Goal: Task Accomplishment & Management: Manage account settings

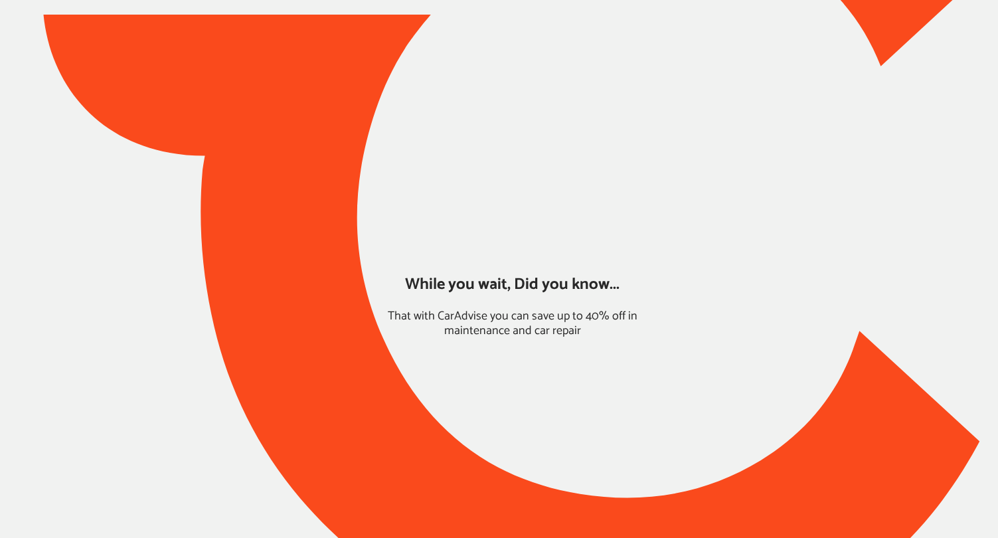
type input "*****"
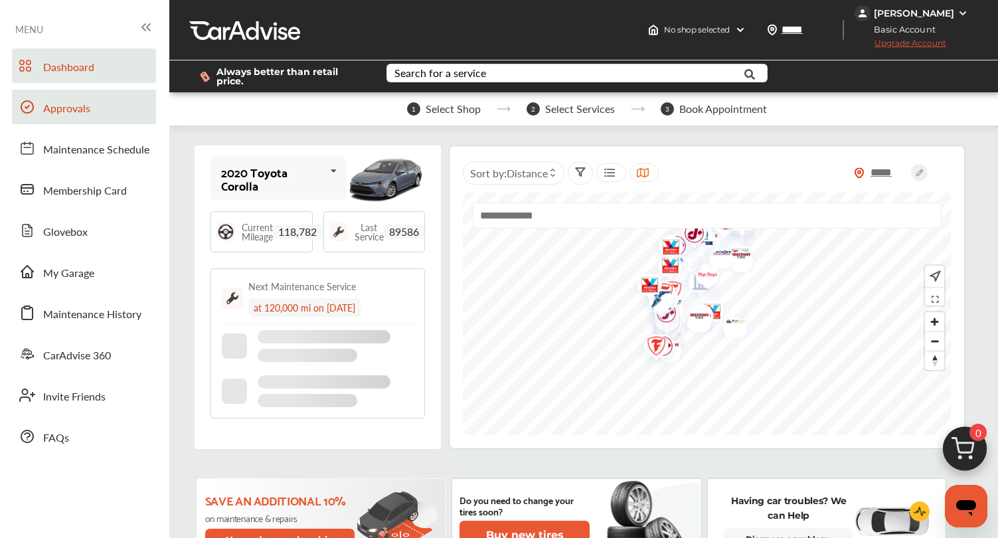
click at [93, 112] on link "Approvals" at bounding box center [84, 107] width 144 height 35
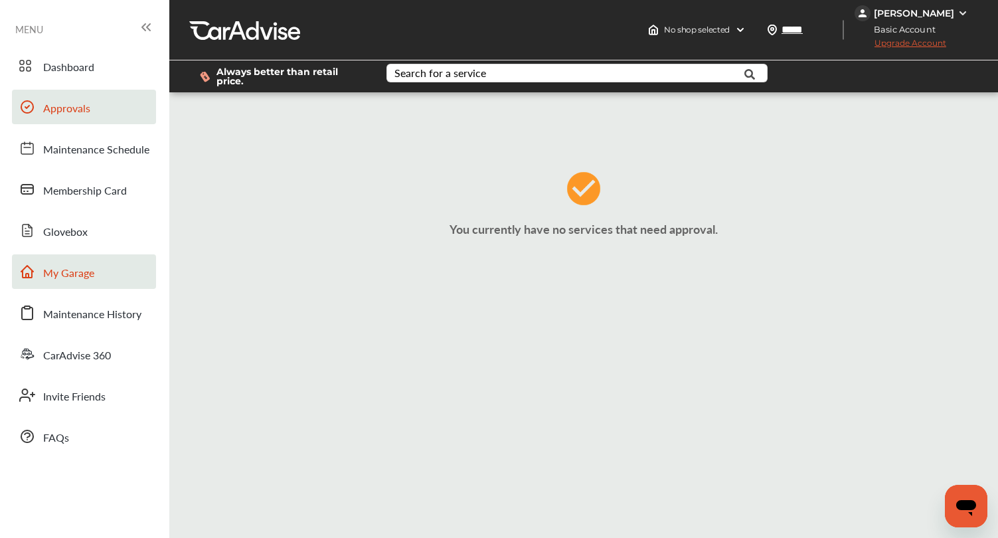
click at [80, 261] on link "My Garage" at bounding box center [84, 271] width 144 height 35
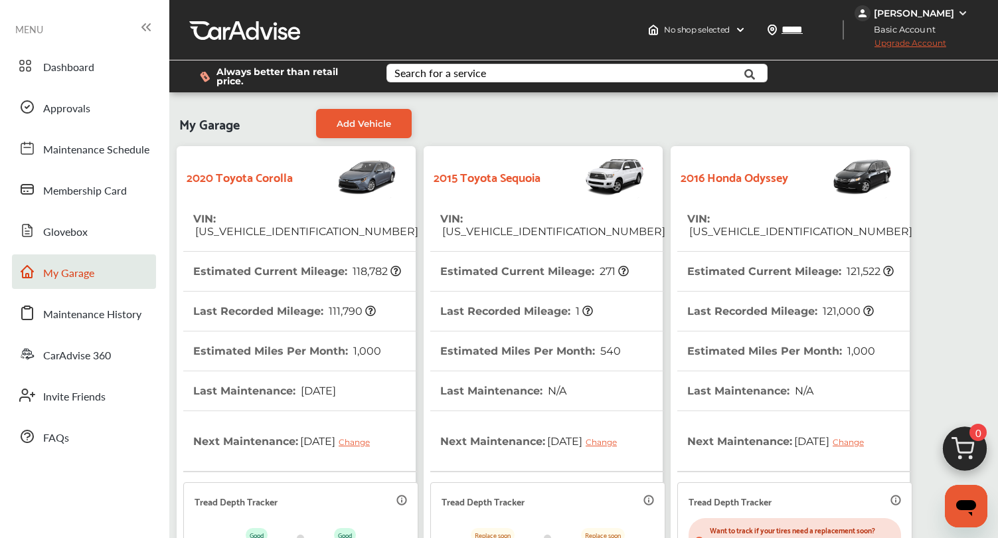
click at [531, 225] on span "[US_VEHICLE_IDENTIFICATION_NUMBER]" at bounding box center [552, 231] width 225 height 13
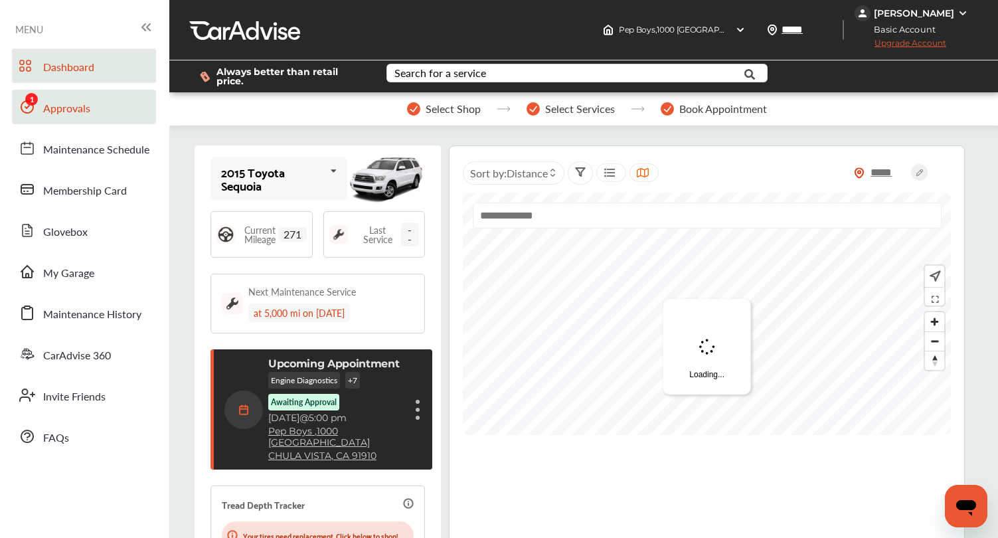
click at [62, 118] on link "Approvals" at bounding box center [84, 107] width 144 height 35
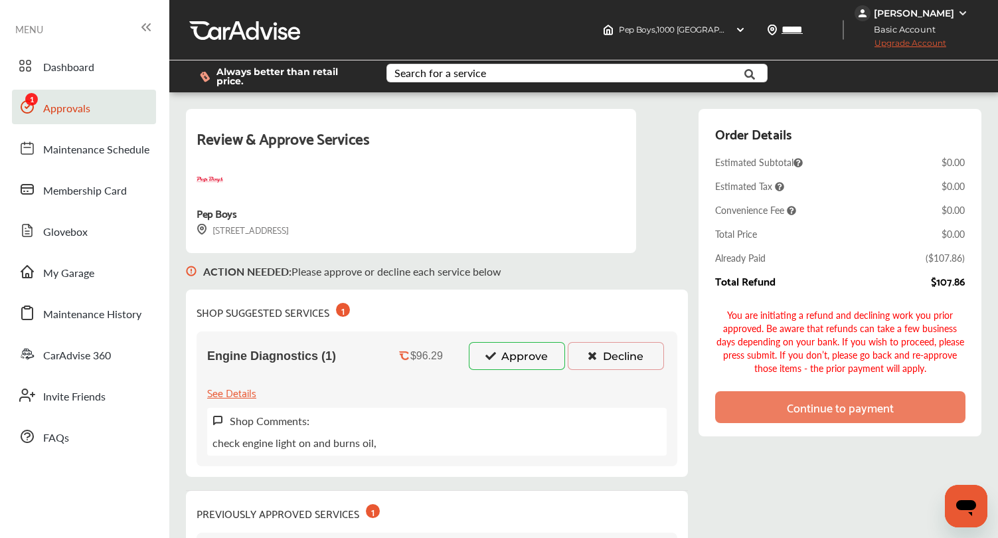
click at [525, 356] on button "Approve" at bounding box center [517, 356] width 96 height 28
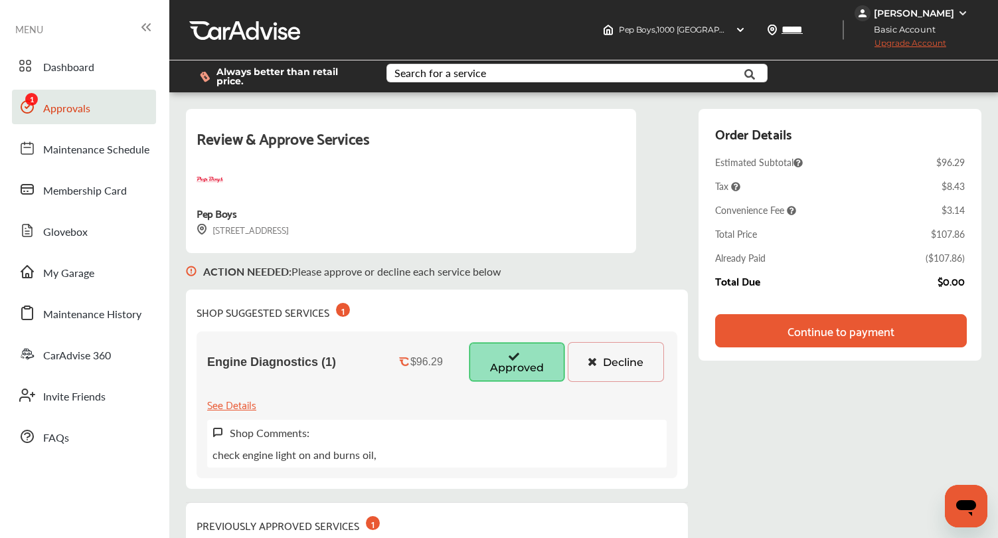
click at [802, 345] on div "Continue to payment" at bounding box center [841, 330] width 252 height 33
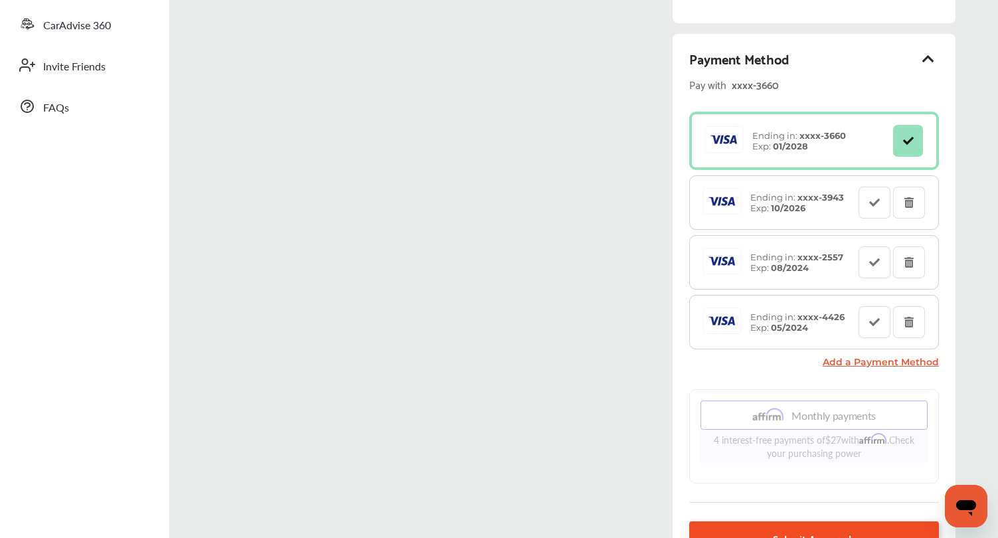
click at [774, 529] on span "Submit Approvals" at bounding box center [814, 538] width 83 height 18
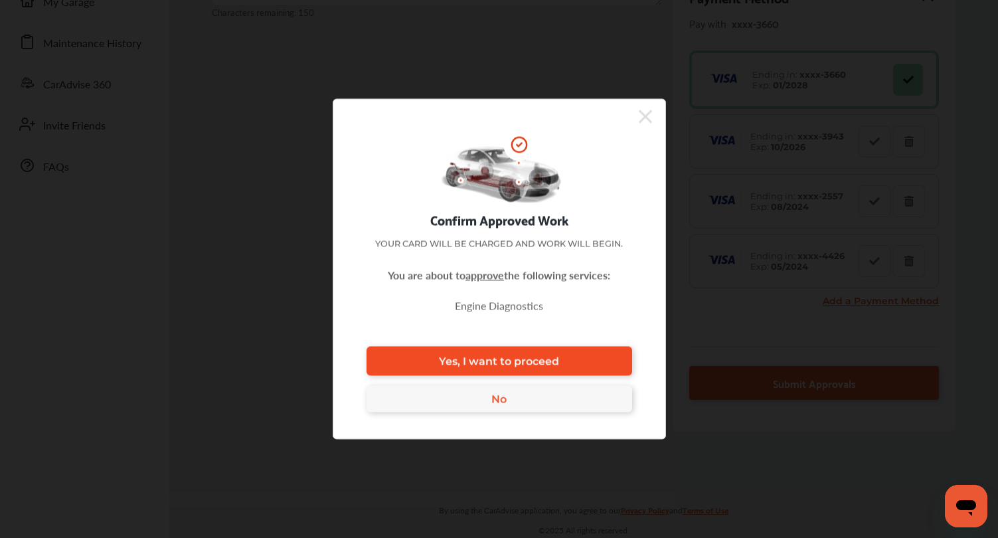
scroll to position [330, 0]
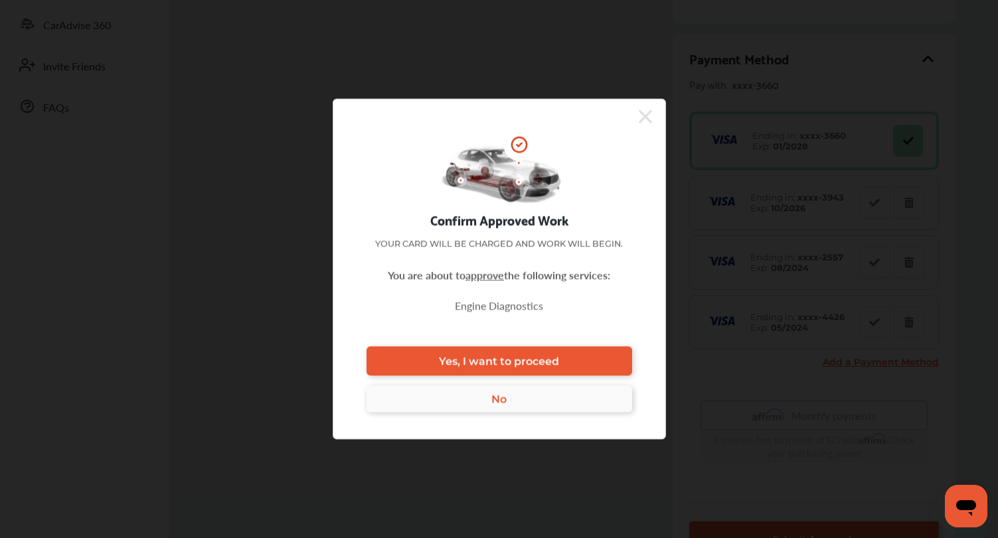
click at [529, 390] on link "No" at bounding box center [500, 399] width 266 height 27
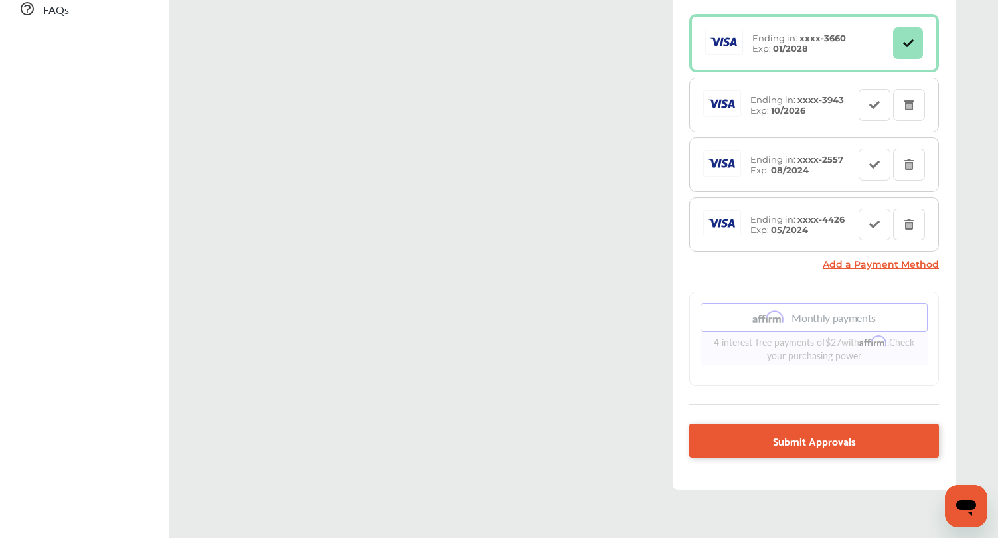
scroll to position [465, 0]
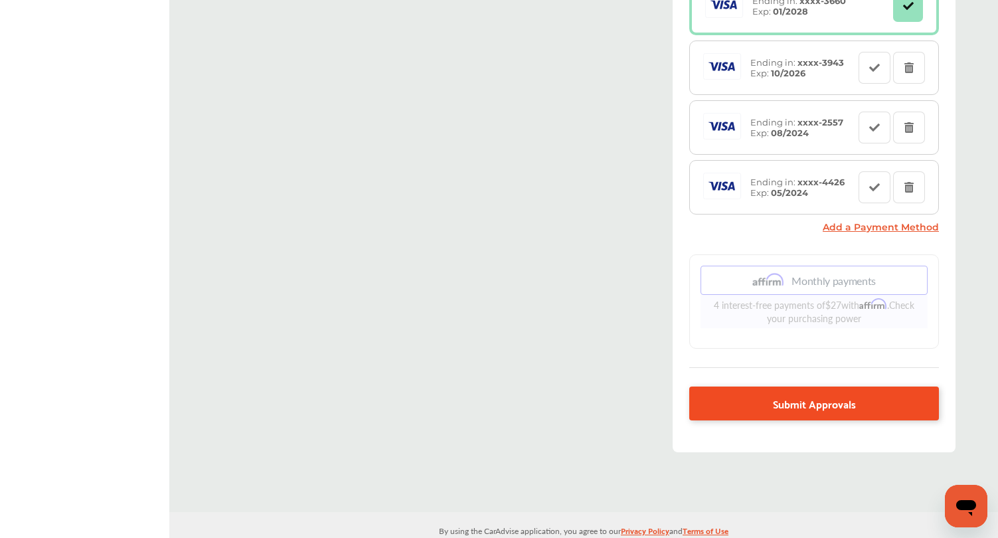
click at [762, 413] on link "Submit Approvals" at bounding box center [814, 404] width 250 height 34
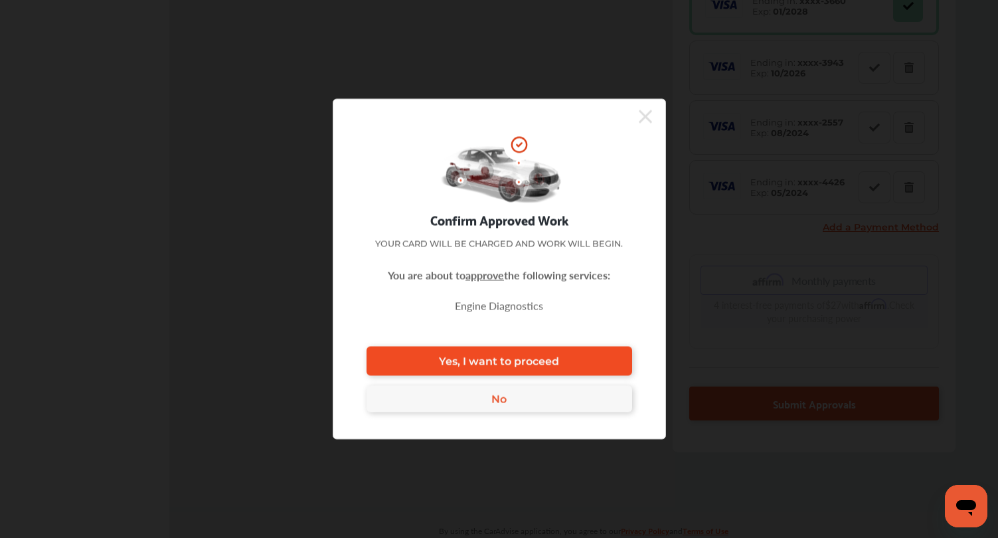
click at [551, 361] on span "Yes, I want to proceed" at bounding box center [499, 361] width 120 height 13
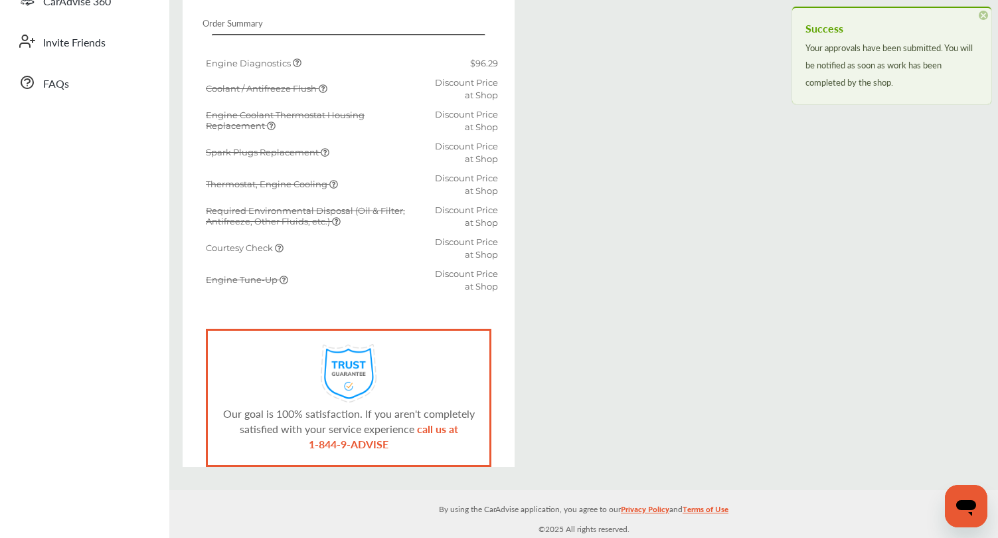
scroll to position [349, 0]
